Goal: Transaction & Acquisition: Subscribe to service/newsletter

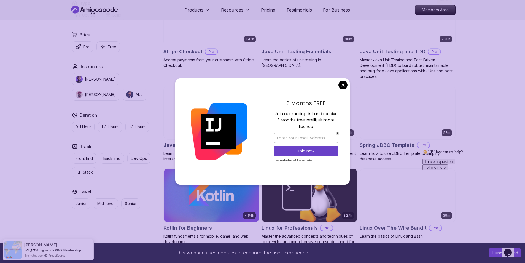
scroll to position [965, 0]
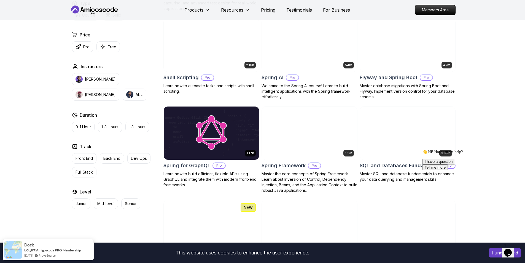
scroll to position [1323, 0]
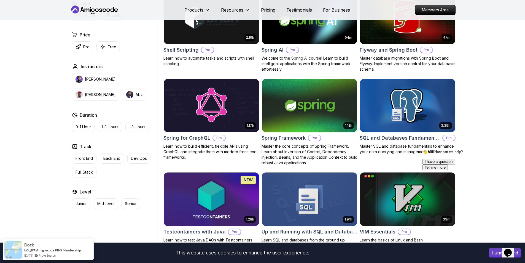
click at [509, 251] on icon "Chat widget" at bounding box center [508, 252] width 8 height 8
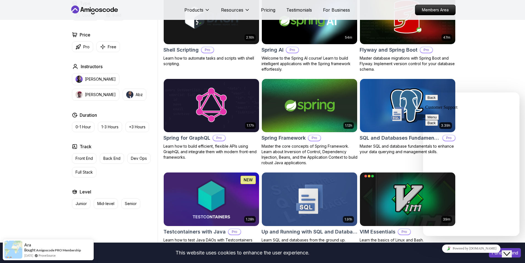
click at [508, 250] on icon "Close Chat This icon closes the chat window." at bounding box center [507, 253] width 7 height 7
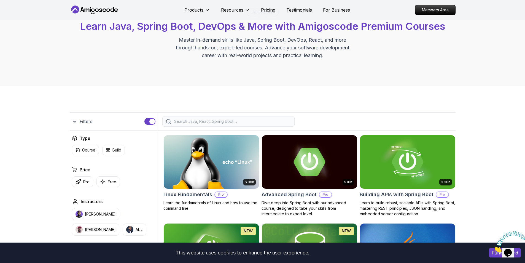
scroll to position [83, 0]
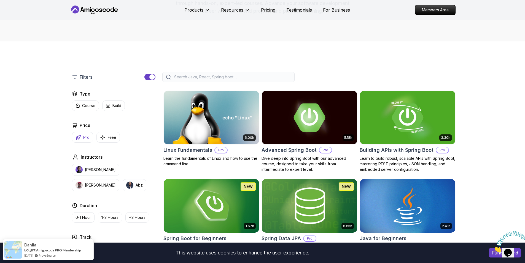
click at [87, 139] on p "Pro" at bounding box center [86, 138] width 6 height 6
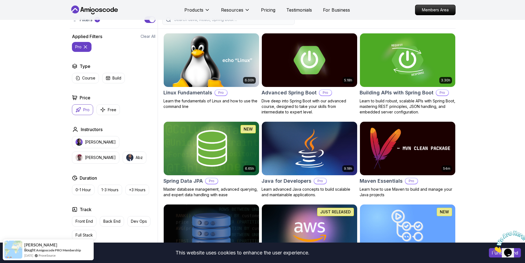
scroll to position [221, 0]
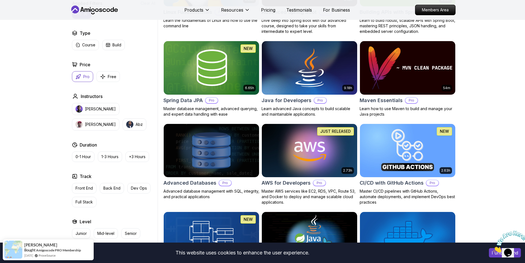
click at [421, 77] on img at bounding box center [408, 68] width 100 height 56
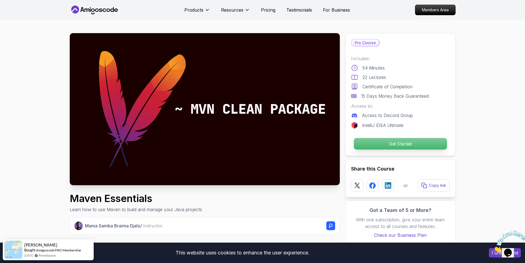
click at [385, 143] on p "Get Started" at bounding box center [400, 144] width 93 height 12
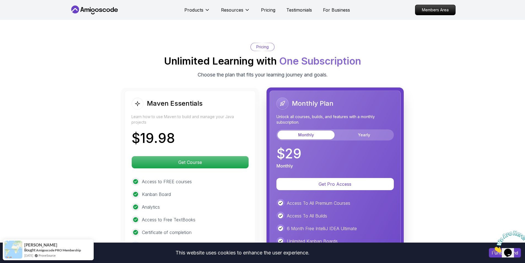
scroll to position [877, 0]
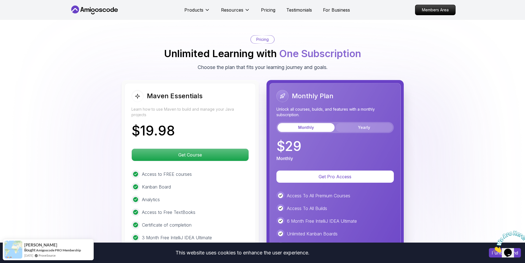
click at [346, 124] on button "Yearly" at bounding box center [364, 127] width 57 height 9
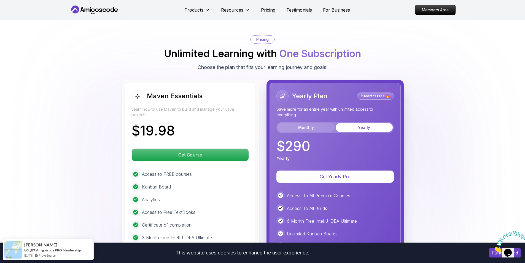
click at [324, 125] on button "Monthly" at bounding box center [306, 127] width 57 height 9
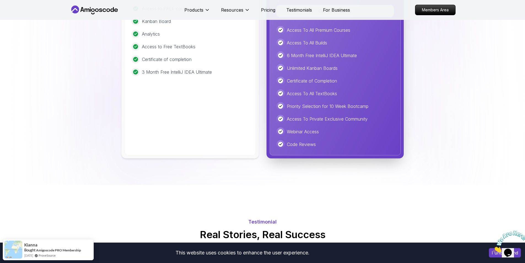
scroll to position [905, 0]
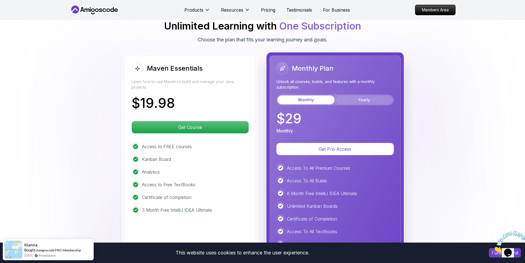
click at [357, 99] on button "Yearly" at bounding box center [364, 99] width 57 height 9
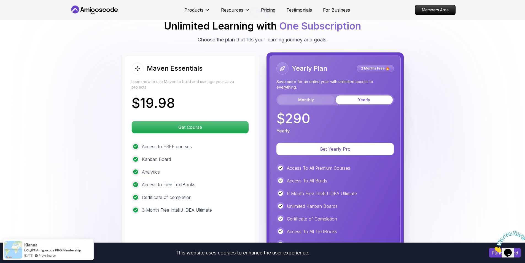
click at [311, 97] on button "Monthly" at bounding box center [306, 99] width 57 height 9
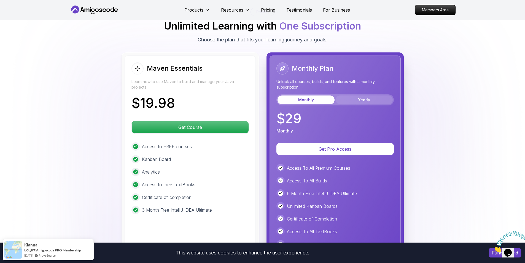
click at [360, 97] on button "Yearly" at bounding box center [364, 99] width 57 height 9
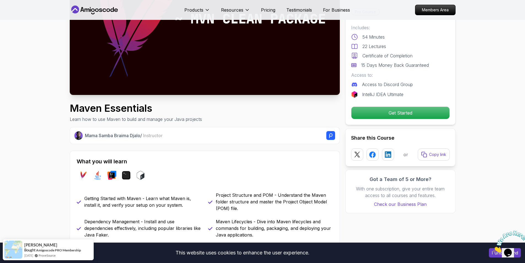
scroll to position [0, 0]
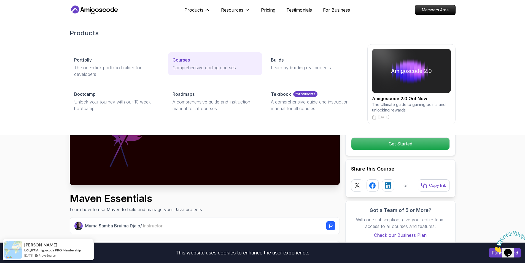
click at [216, 69] on p "Comprehensive coding courses" at bounding box center [215, 67] width 85 height 7
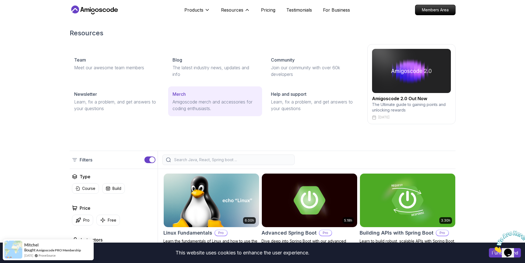
click at [205, 97] on div "Merch" at bounding box center [215, 94] width 85 height 7
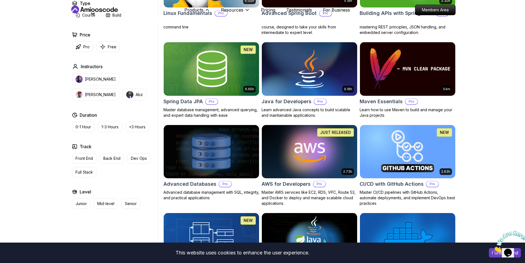
scroll to position [221, 0]
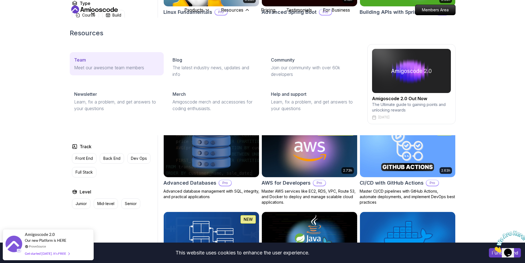
click at [114, 61] on div "Team" at bounding box center [116, 60] width 85 height 7
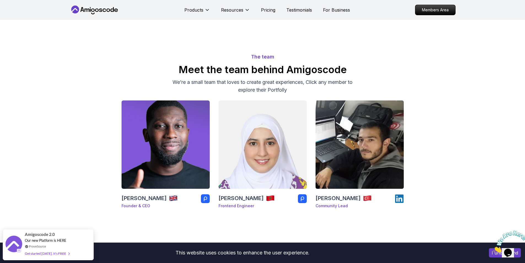
click at [398, 199] on icon at bounding box center [399, 198] width 9 height 9
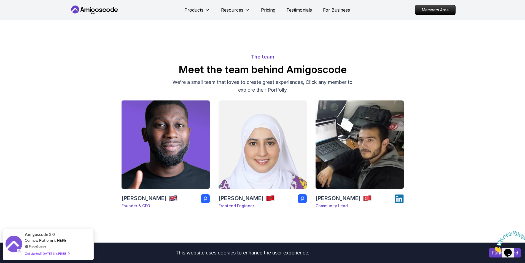
click at [208, 200] on rect at bounding box center [205, 198] width 9 height 9
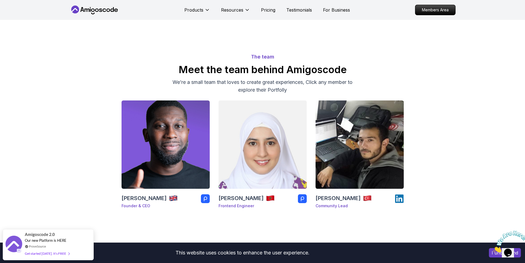
click at [304, 200] on rect at bounding box center [302, 198] width 9 height 9
click at [104, 13] on icon at bounding box center [95, 10] width 50 height 9
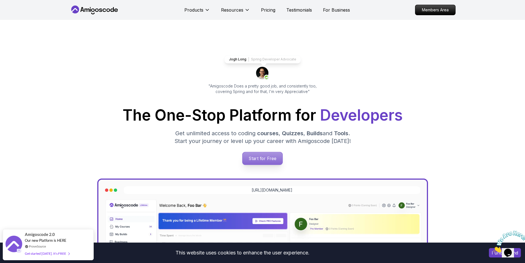
click at [261, 153] on p "Start for Free" at bounding box center [263, 158] width 40 height 13
click at [266, 12] on p "Pricing" at bounding box center [268, 10] width 14 height 7
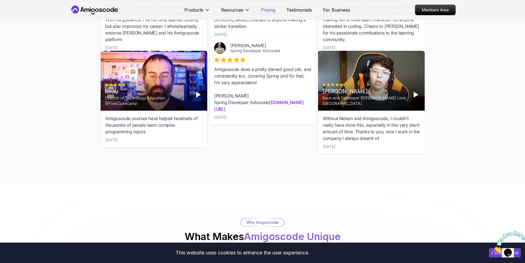
scroll to position [1819, 0]
